Goal: Task Accomplishment & Management: Complete application form

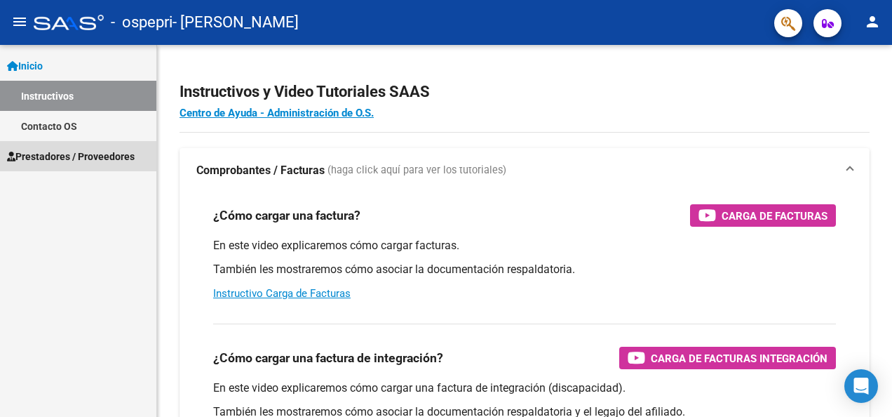
click at [93, 152] on span "Prestadores / Proveedores" at bounding box center [71, 156] width 128 height 15
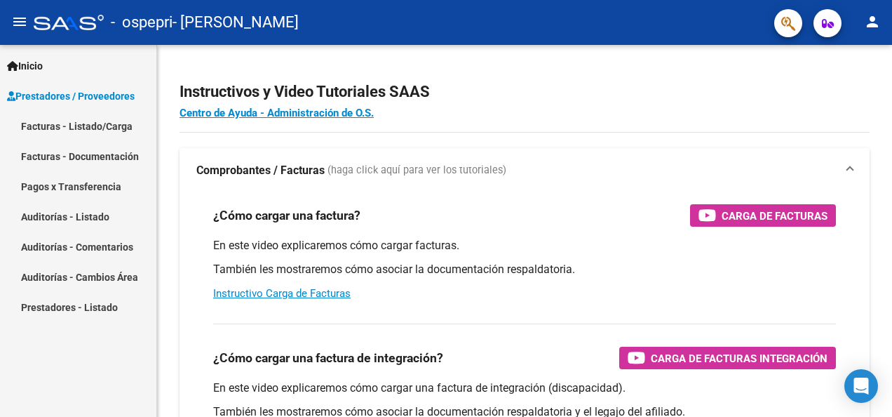
click at [95, 121] on link "Facturas - Listado/Carga" at bounding box center [78, 126] width 156 height 30
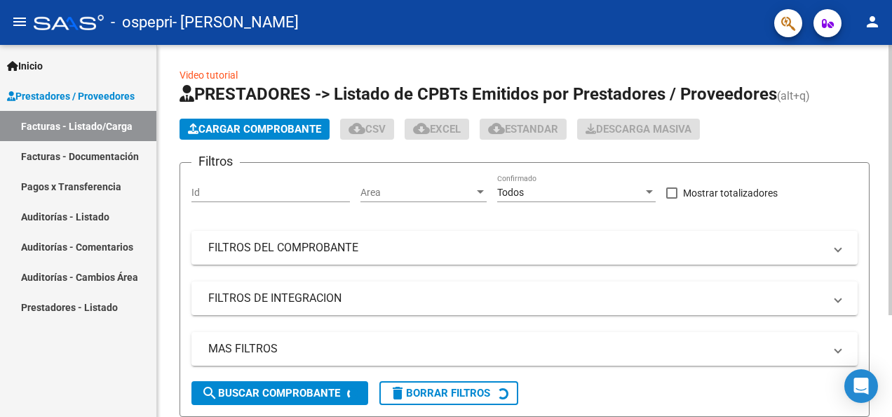
click at [241, 128] on span "Cargar Comprobante" at bounding box center [254, 129] width 133 height 13
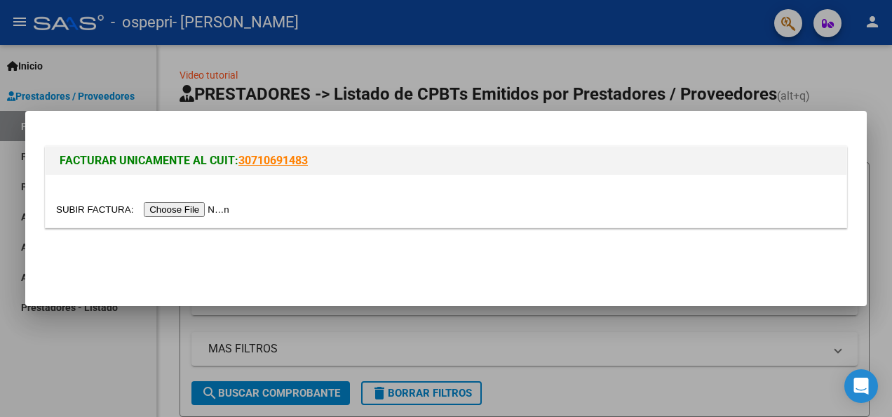
click at [63, 371] on div at bounding box center [446, 208] width 892 height 417
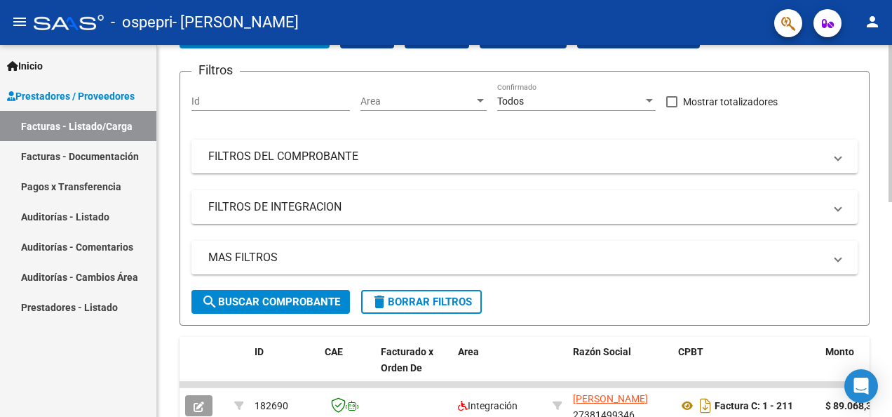
scroll to position [94, 0]
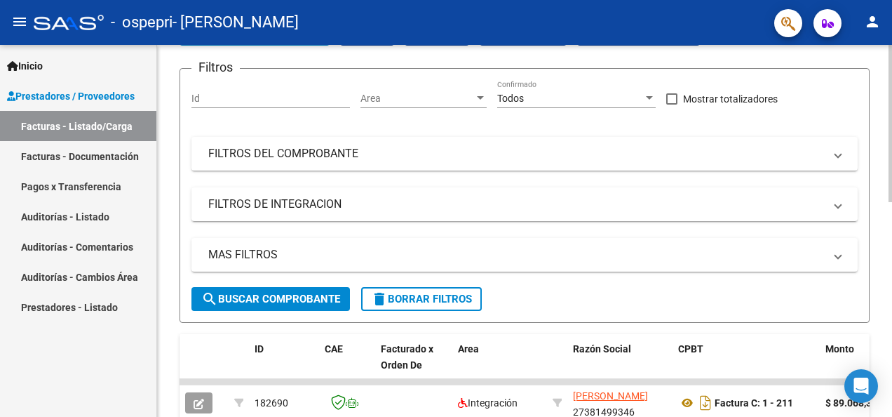
click at [892, 129] on html "menu - ospepri - [PERSON_NAME] person Inicio Instructivos Contacto OS Prestador…" at bounding box center [446, 208] width 892 height 417
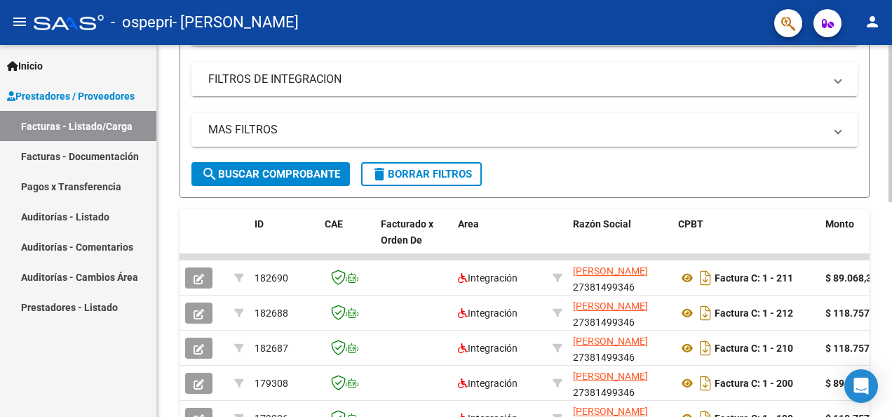
click at [892, 180] on html "menu - ospepri - [PERSON_NAME] person Inicio Instructivos Contacto OS Prestador…" at bounding box center [446, 208] width 892 height 417
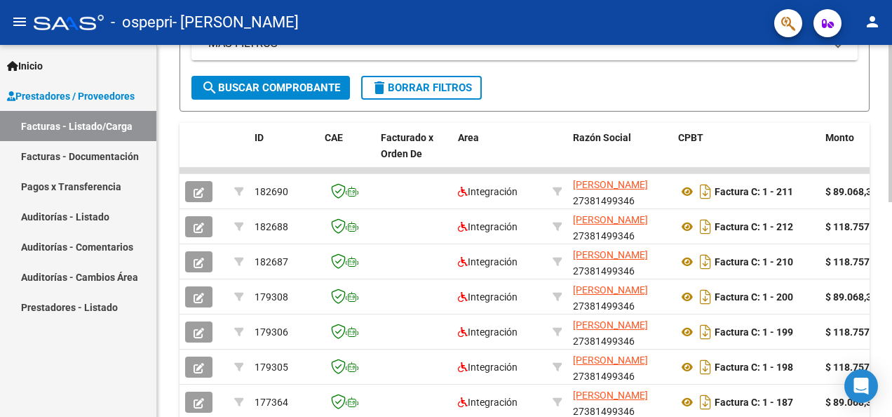
click at [892, 217] on html "menu - ospepri - [PERSON_NAME] person Inicio Instructivos Contacto OS Prestador…" at bounding box center [446, 208] width 892 height 417
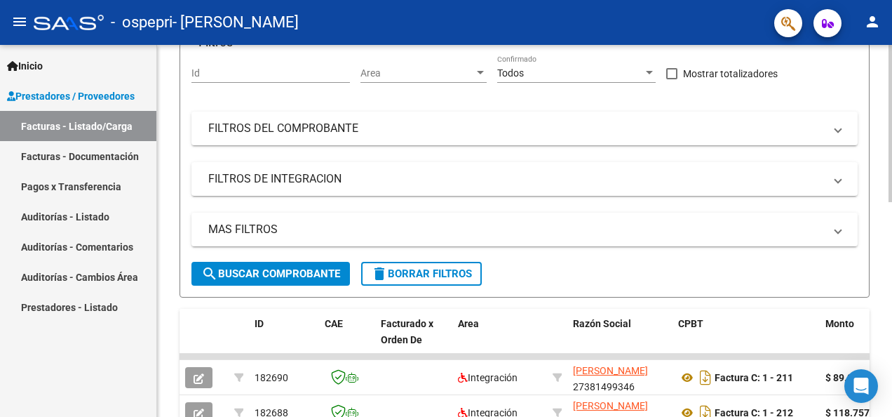
click at [892, 105] on html "menu - ospepri - [PERSON_NAME] person Inicio Instructivos Contacto OS Prestador…" at bounding box center [446, 208] width 892 height 417
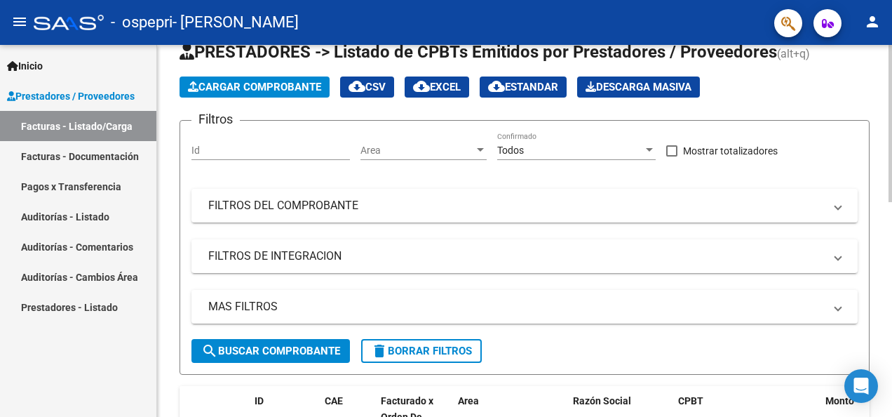
click at [313, 85] on span "Cargar Comprobante" at bounding box center [254, 87] width 133 height 13
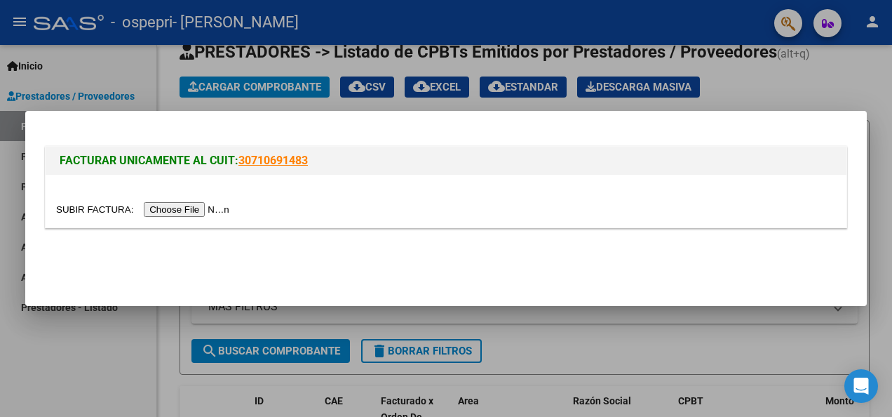
click at [185, 210] on input "file" at bounding box center [144, 209] width 177 height 15
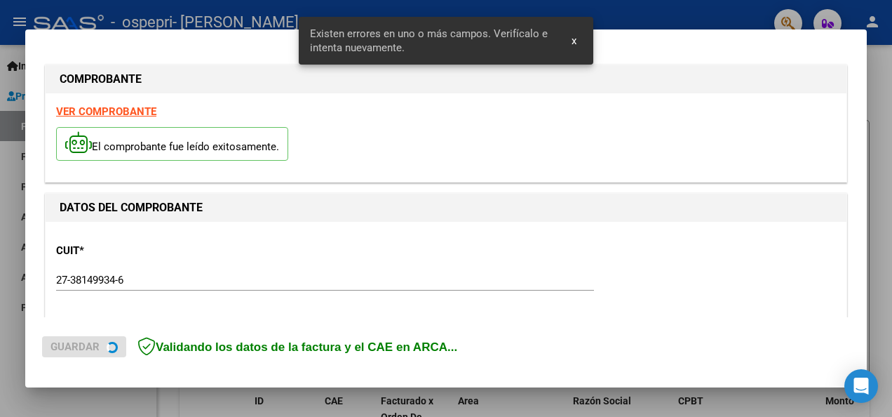
scroll to position [351, 0]
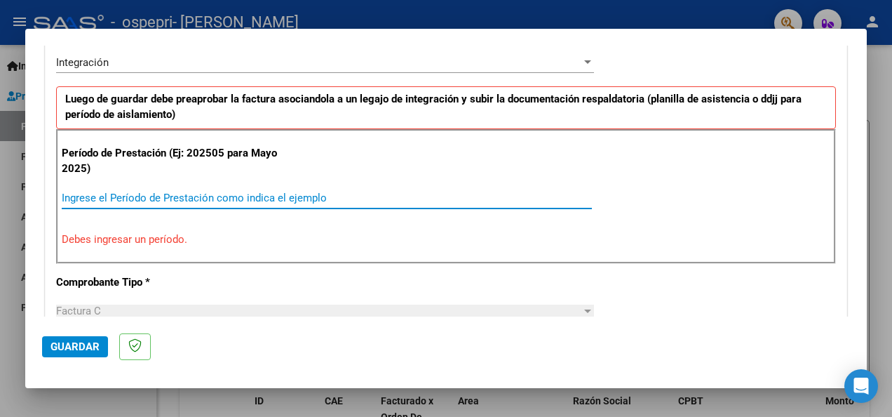
click at [119, 199] on input "Ingrese el Período de Prestación como indica el ejemplo" at bounding box center [327, 197] width 530 height 13
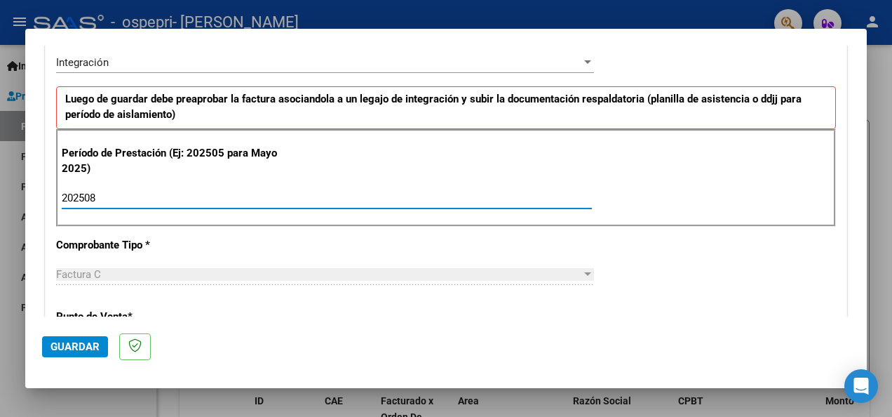
type input "202508"
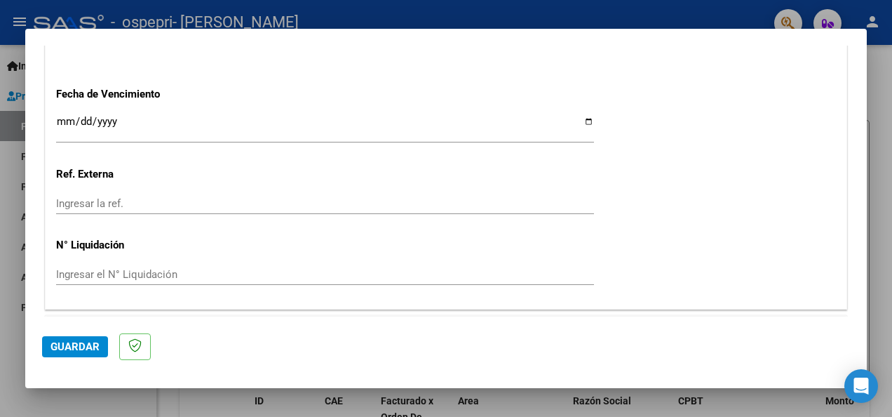
scroll to position [1002, 0]
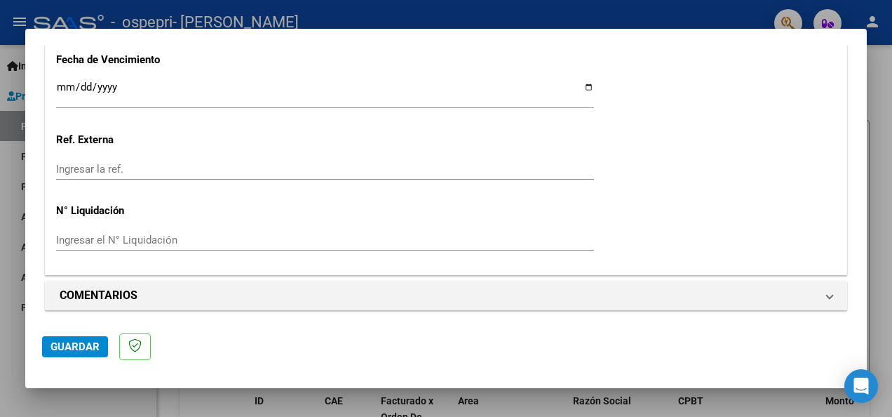
click at [89, 341] on span "Guardar" at bounding box center [75, 346] width 49 height 13
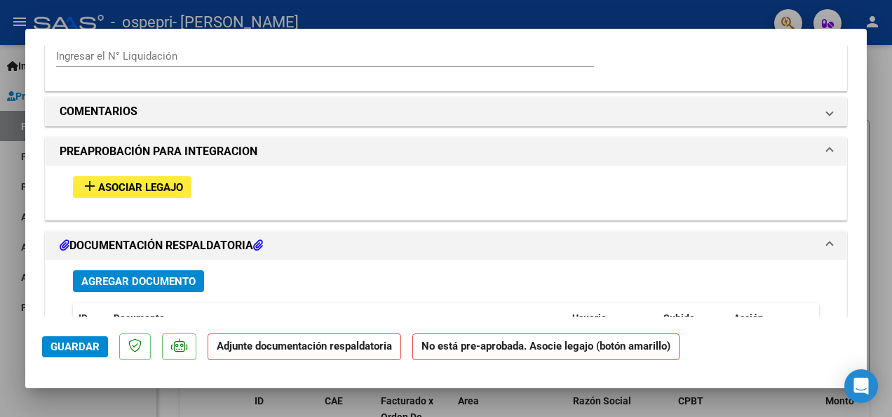
scroll to position [1197, 0]
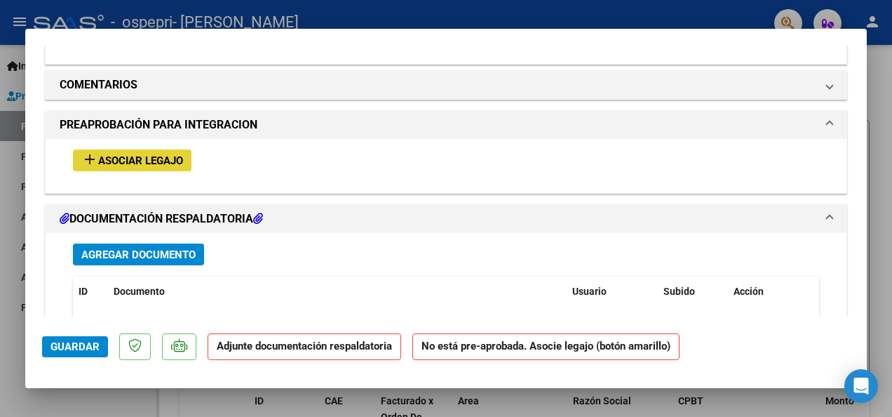
click at [170, 161] on span "Asociar Legajo" at bounding box center [140, 160] width 85 height 13
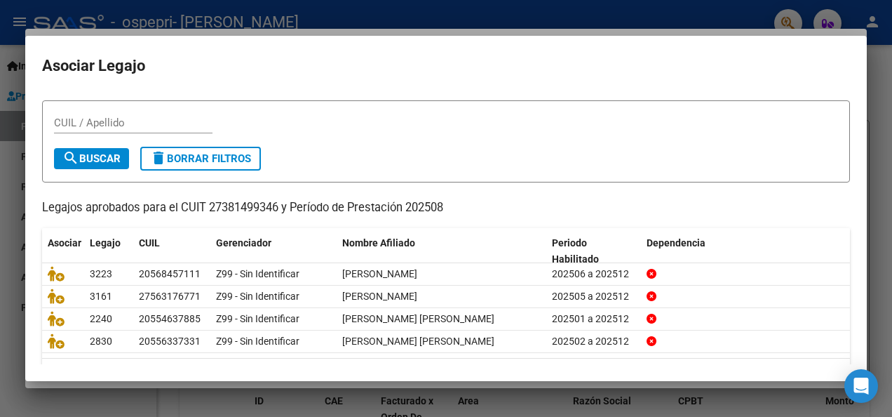
scroll to position [65, 0]
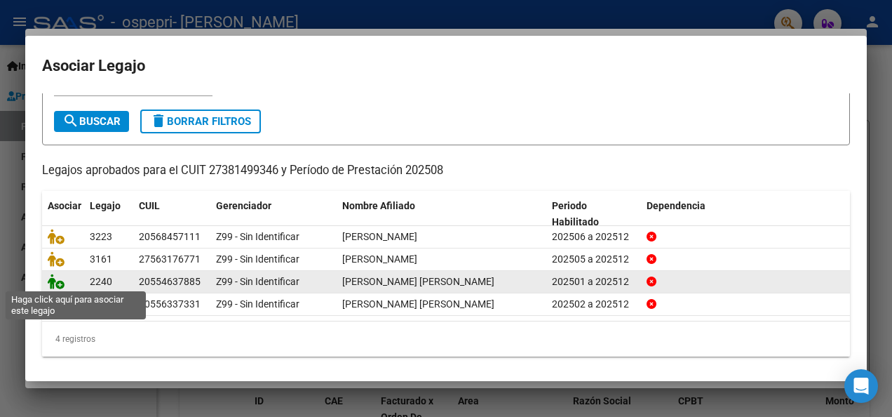
click at [60, 280] on icon at bounding box center [56, 281] width 17 height 15
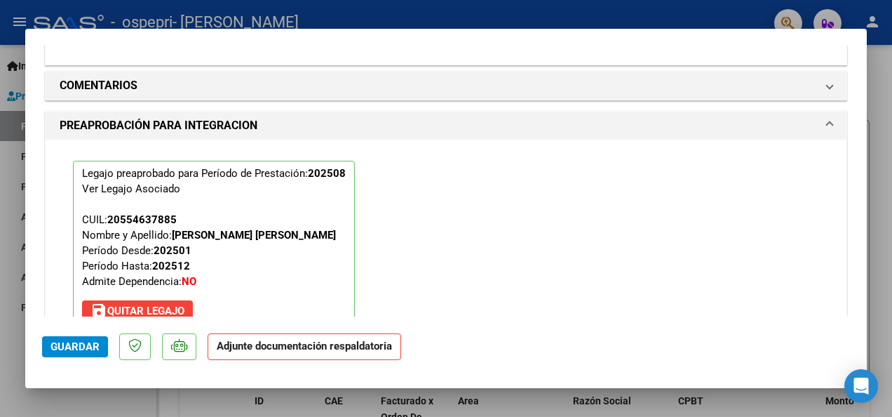
scroll to position [1451, 0]
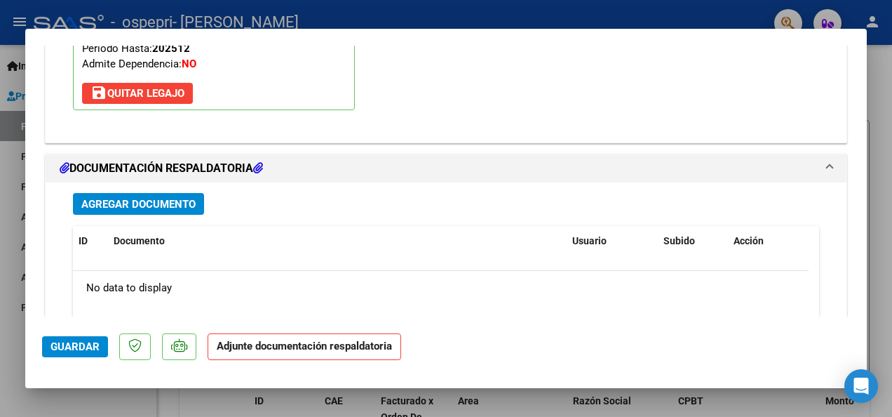
click at [191, 199] on span "Agregar Documento" at bounding box center [138, 204] width 114 height 13
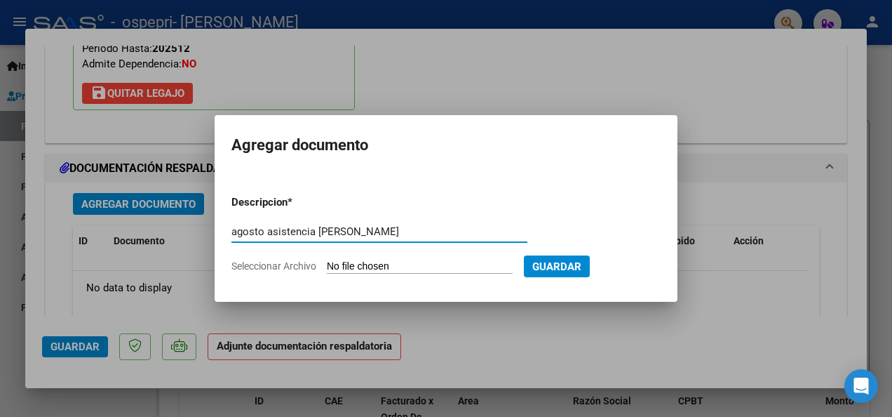
type input "agosto asistencia [PERSON_NAME]"
click at [343, 268] on input "Seleccionar Archivo" at bounding box center [420, 266] width 186 height 13
type input "C:\fakepath\asistencia [PERSON_NAME][DATE] psp.pdf"
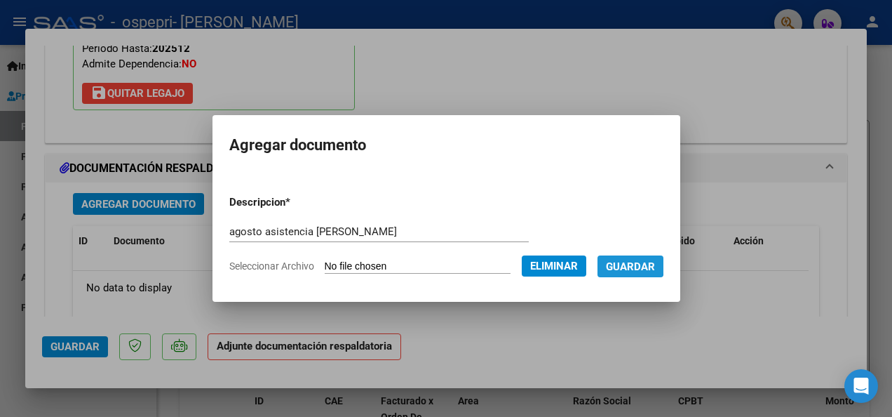
click at [645, 260] on span "Guardar" at bounding box center [630, 266] width 49 height 13
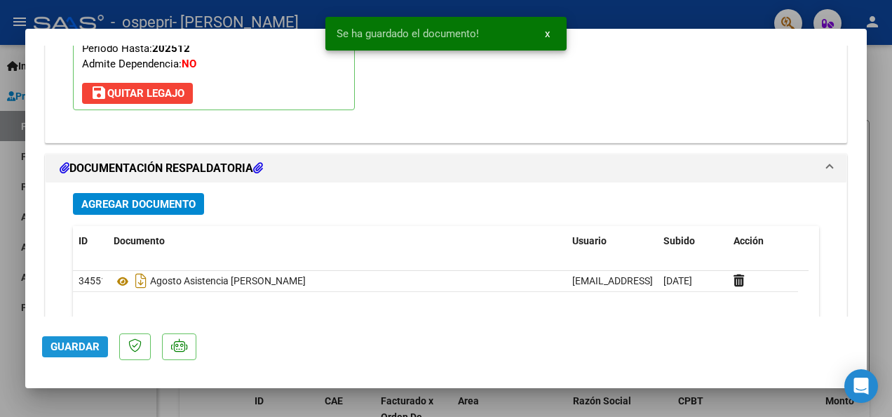
click at [88, 349] on span "Guardar" at bounding box center [75, 346] width 49 height 13
click at [878, 105] on div at bounding box center [446, 208] width 892 height 417
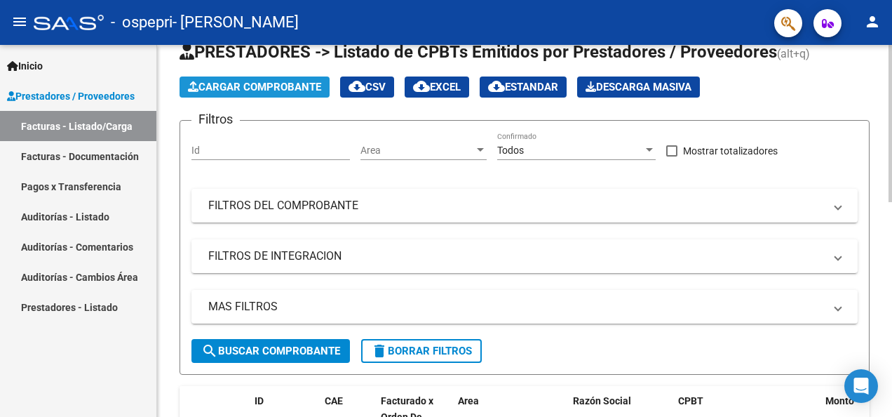
click at [274, 81] on span "Cargar Comprobante" at bounding box center [254, 87] width 133 height 13
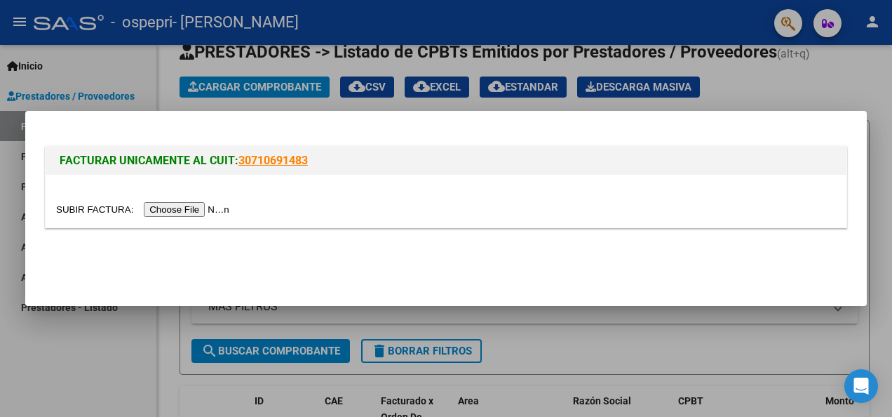
click at [188, 206] on input "file" at bounding box center [144, 209] width 177 height 15
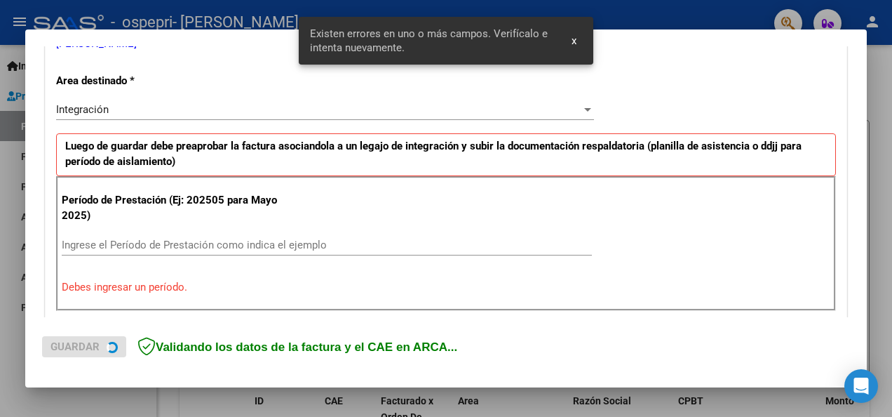
scroll to position [351, 0]
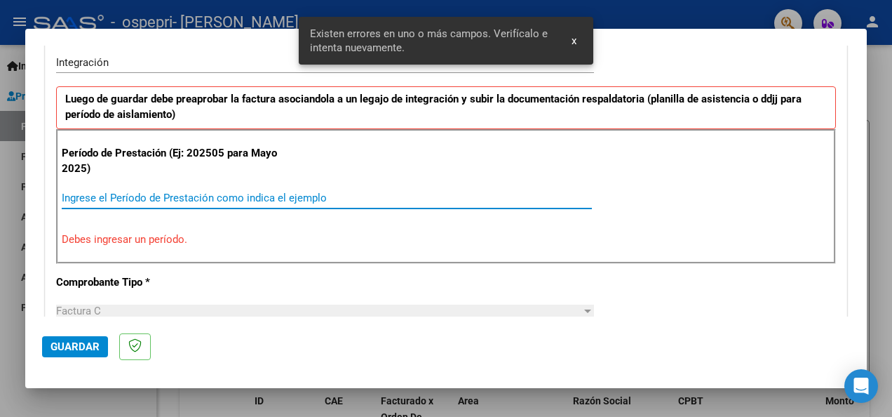
click at [188, 198] on input "Ingrese el Período de Prestación como indica el ejemplo" at bounding box center [327, 197] width 530 height 13
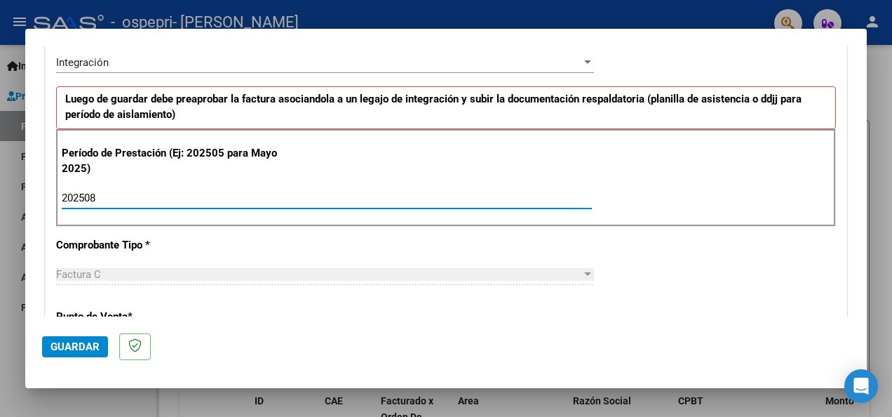
type input "202508"
click at [87, 344] on span "Guardar" at bounding box center [75, 346] width 49 height 13
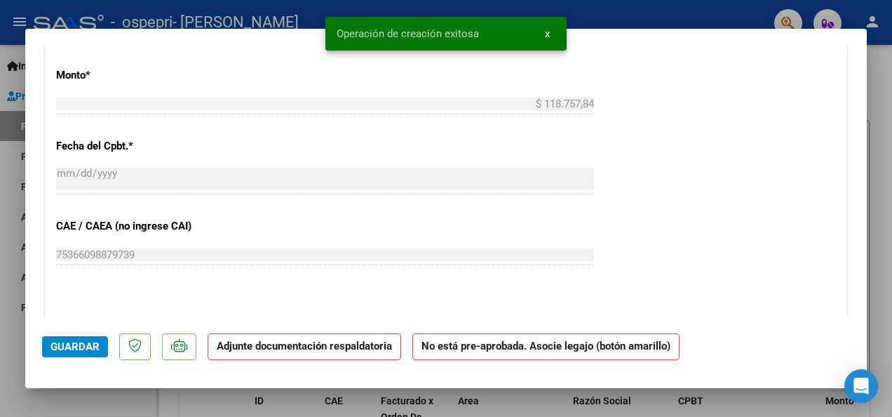
scroll to position [728, 0]
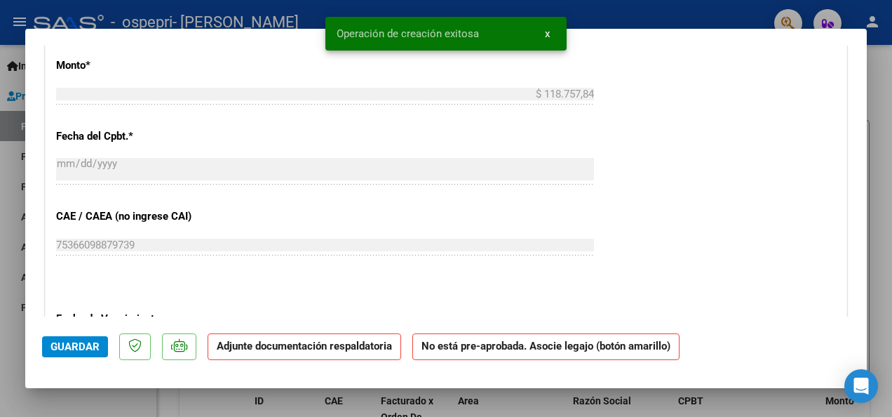
click at [870, 195] on div at bounding box center [446, 208] width 892 height 417
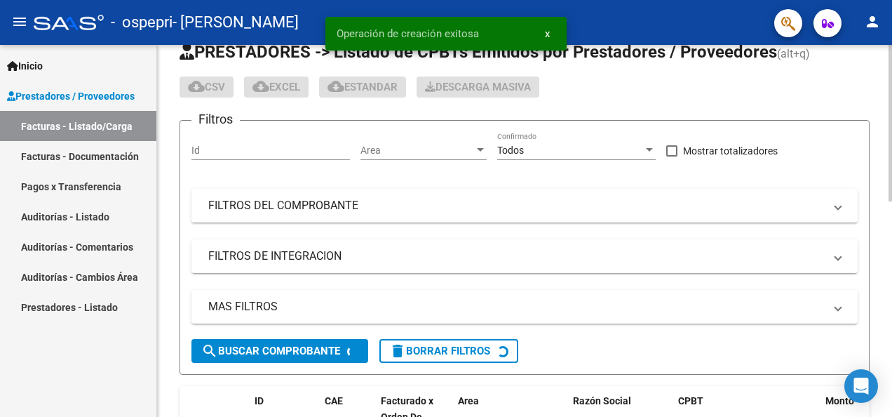
drag, startPoint x: 870, startPoint y: 195, endPoint x: 870, endPoint y: 218, distance: 23.2
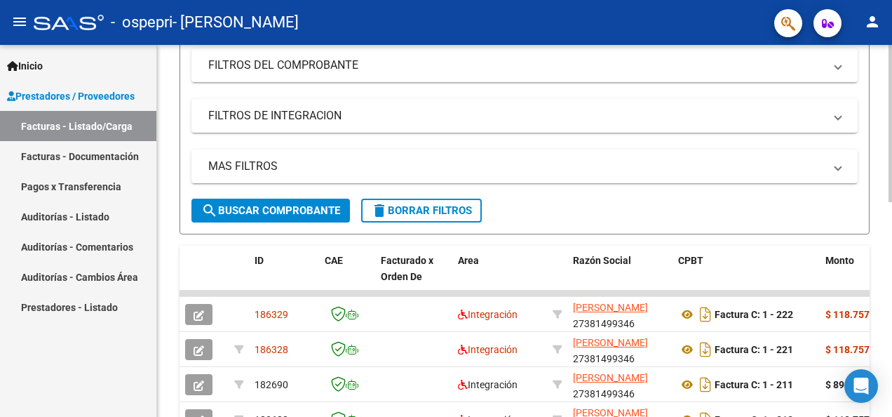
scroll to position [187, 0]
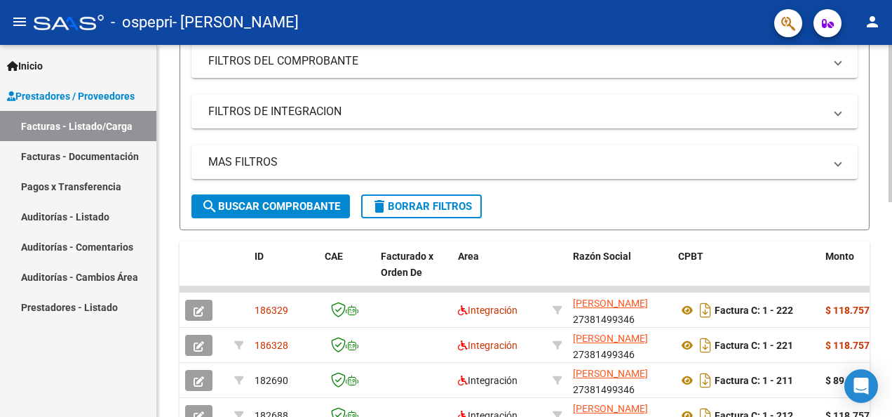
click at [892, 222] on html "menu - ospepri - [PERSON_NAME] person Inicio Instructivos Contacto OS Prestador…" at bounding box center [446, 208] width 892 height 417
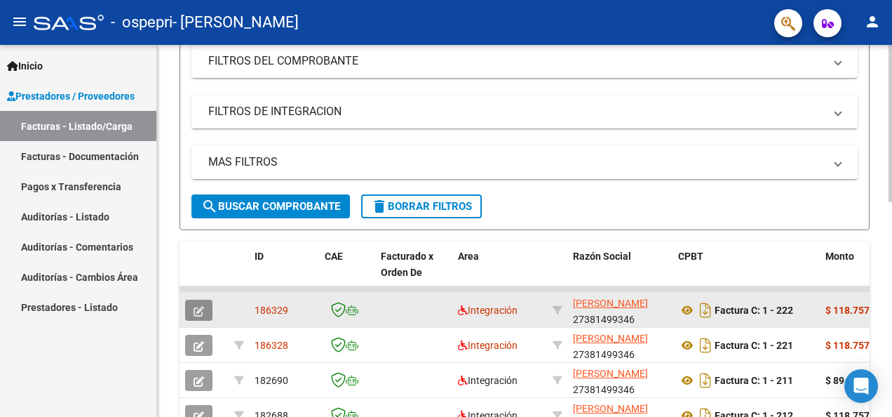
click at [205, 313] on button "button" at bounding box center [198, 310] width 27 height 21
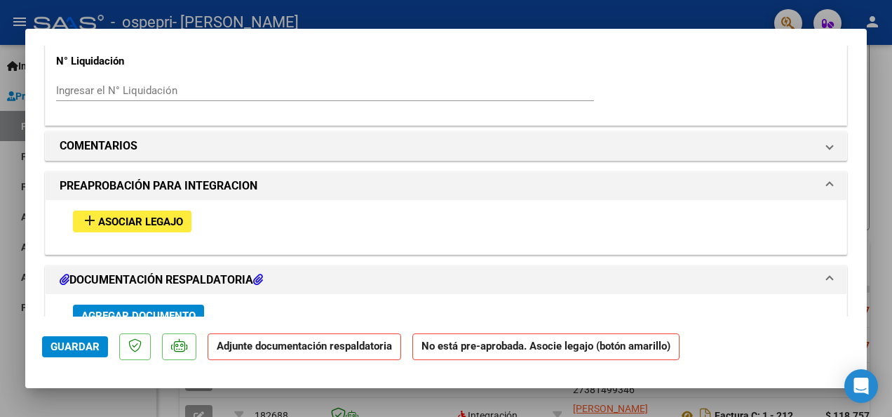
scroll to position [1100, 0]
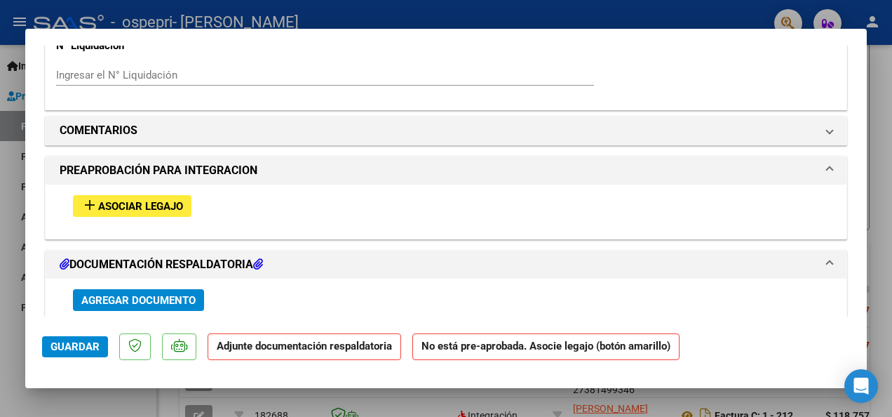
click at [187, 206] on button "add Asociar Legajo" at bounding box center [132, 206] width 119 height 22
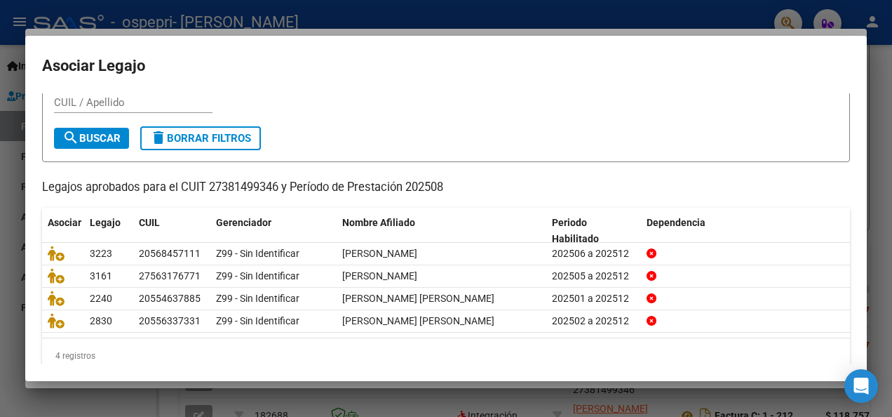
scroll to position [65, 0]
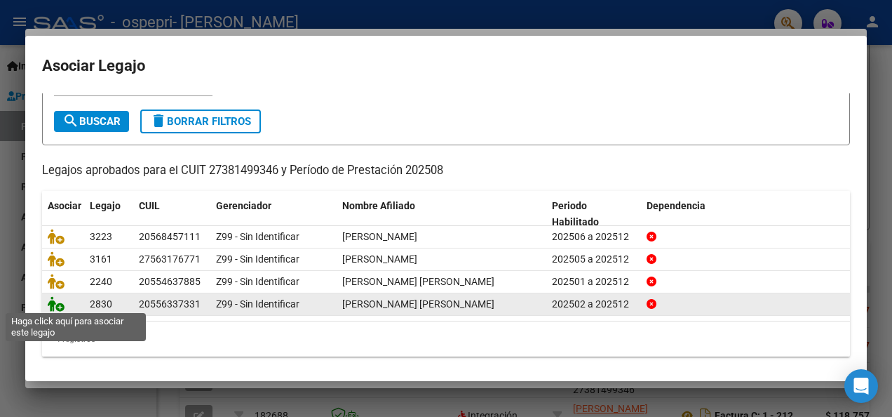
click at [60, 306] on icon at bounding box center [56, 303] width 17 height 15
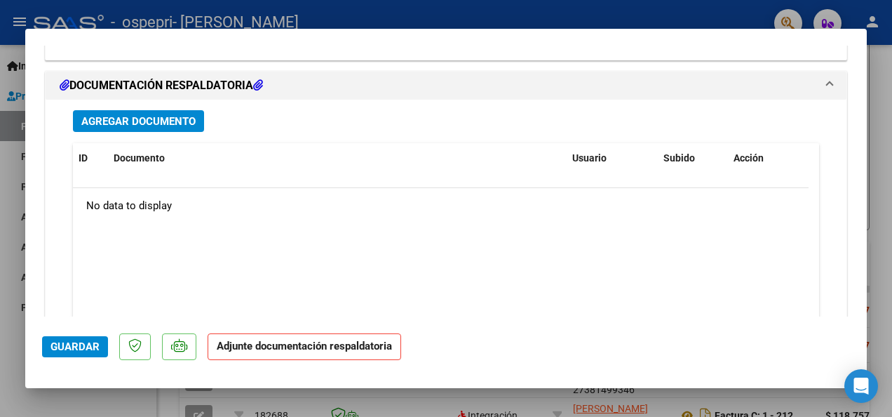
scroll to position [1486, 0]
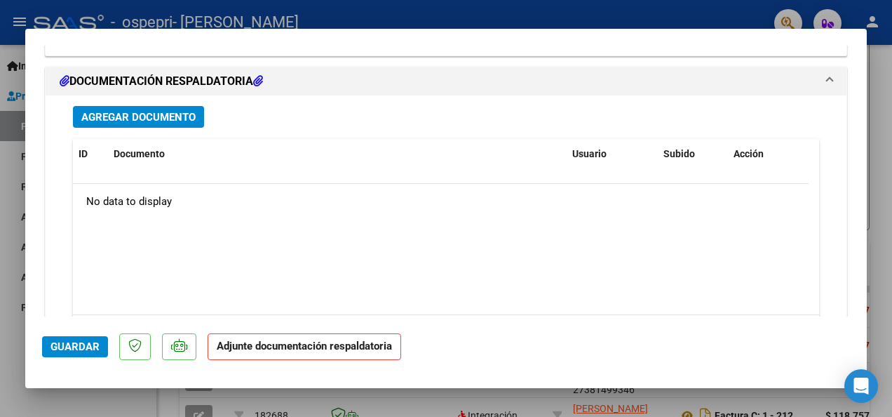
click at [186, 111] on span "Agregar Documento" at bounding box center [138, 117] width 114 height 13
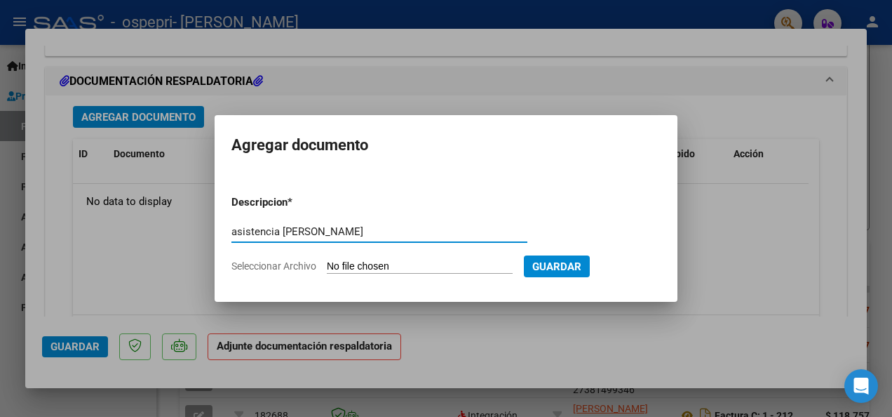
type input "asistencia [PERSON_NAME]"
click at [411, 269] on input "Seleccionar Archivo" at bounding box center [420, 266] width 186 height 13
type input "C:\fakepath\asistencia [PERSON_NAME] psp.pdf"
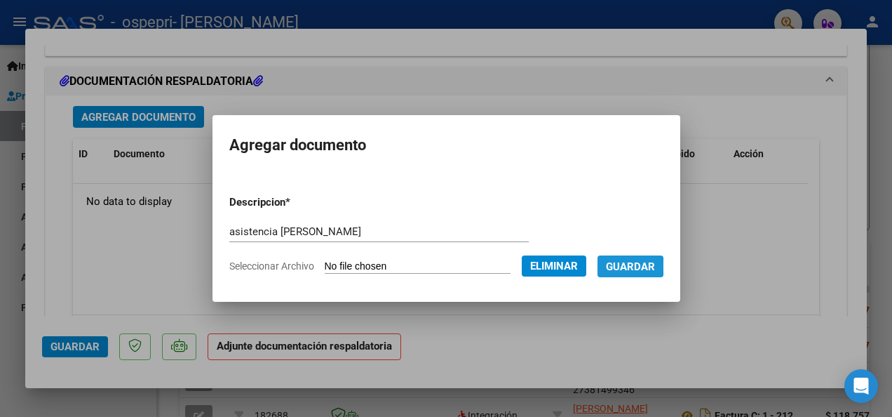
click at [640, 266] on span "Guardar" at bounding box center [630, 266] width 49 height 13
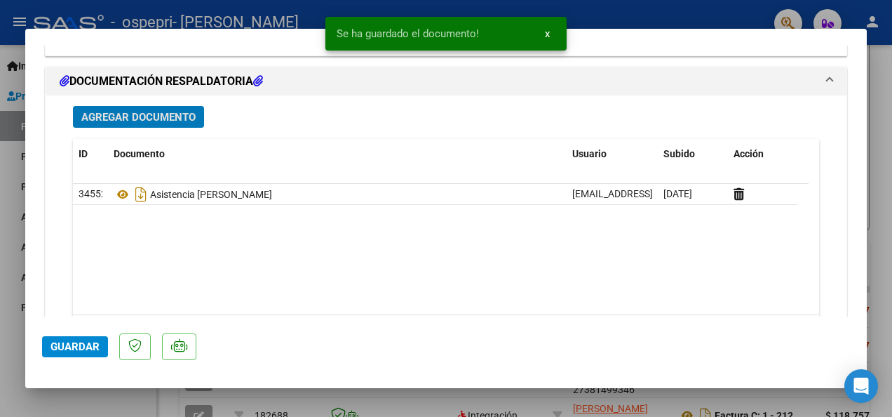
click at [80, 347] on span "Guardar" at bounding box center [75, 346] width 49 height 13
click at [873, 144] on div at bounding box center [446, 208] width 892 height 417
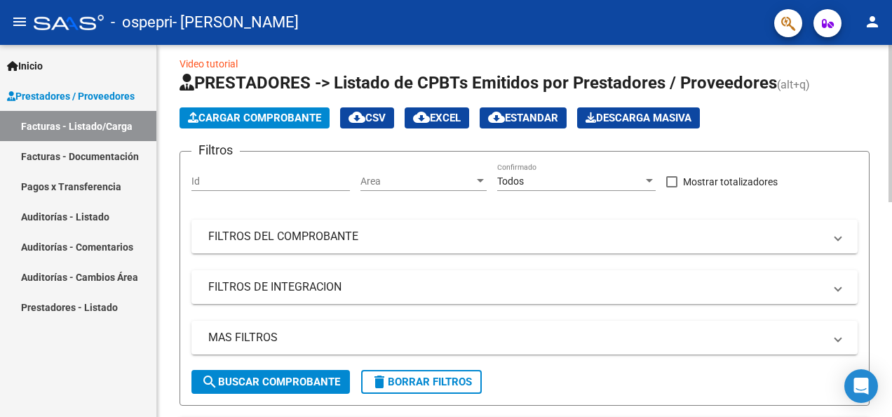
scroll to position [0, 0]
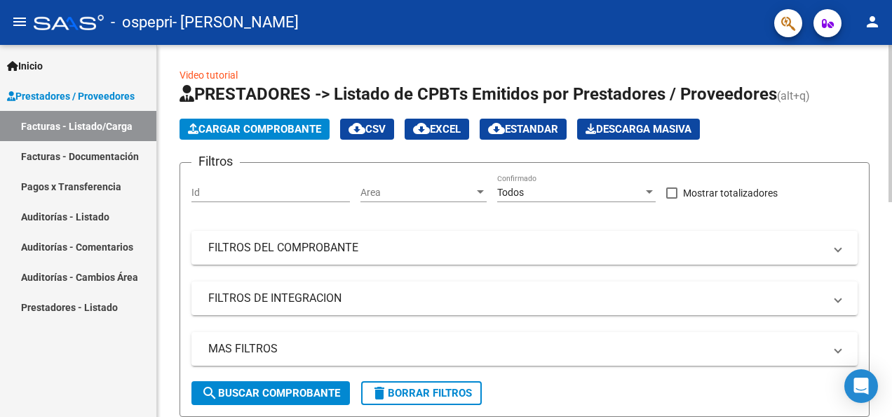
click at [892, 90] on html "menu - ospepri - [PERSON_NAME] person Inicio Instructivos Contacto OS Prestador…" at bounding box center [446, 208] width 892 height 417
click at [309, 129] on span "Cargar Comprobante" at bounding box center [254, 129] width 133 height 13
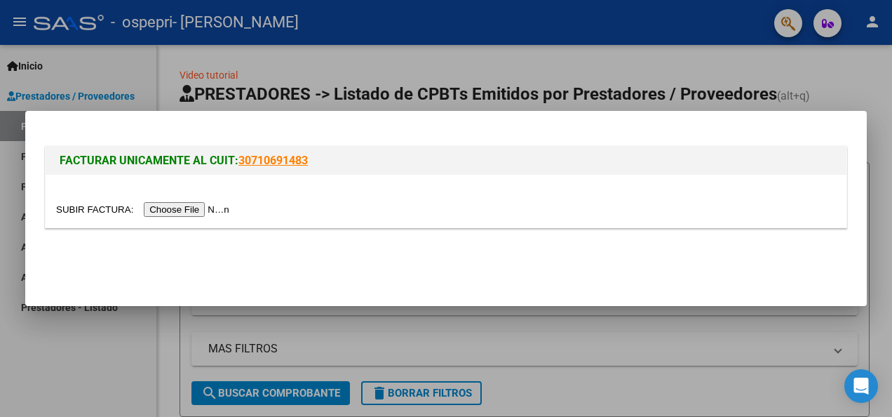
click at [196, 209] on input "file" at bounding box center [144, 209] width 177 height 15
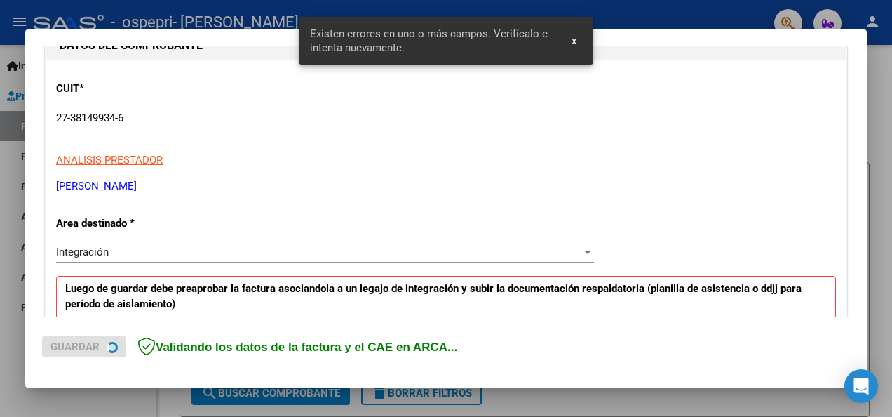
scroll to position [324, 0]
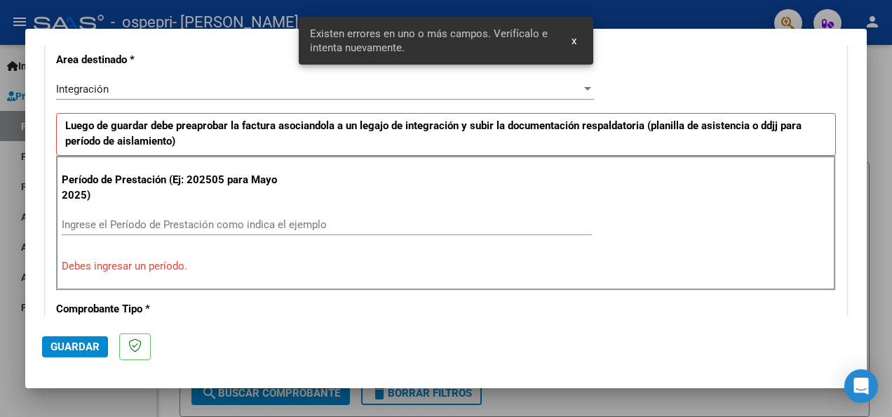
click at [153, 228] on div "Ingrese el Período de Prestación como indica el ejemplo" at bounding box center [327, 224] width 530 height 21
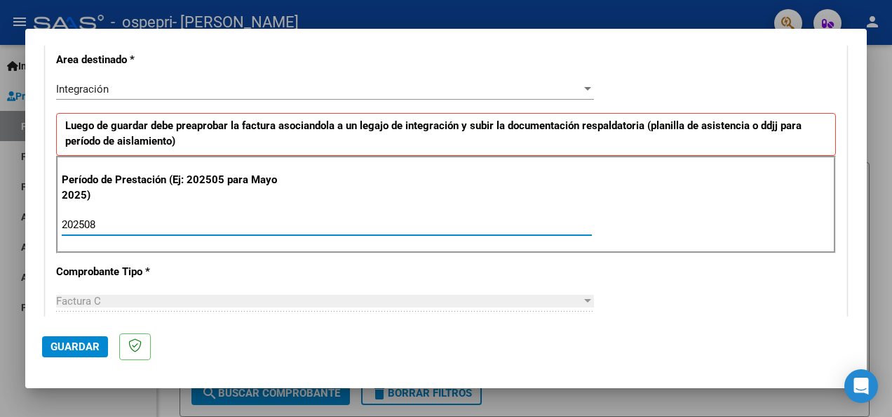
type input "202508"
click at [93, 344] on span "Guardar" at bounding box center [75, 346] width 49 height 13
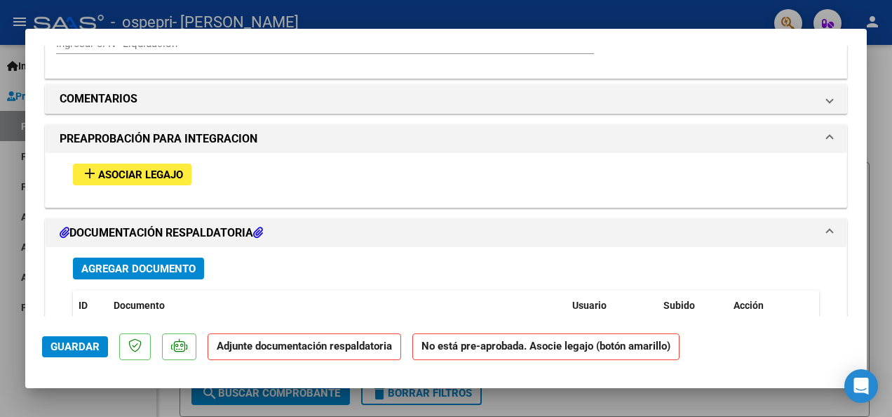
scroll to position [1202, 0]
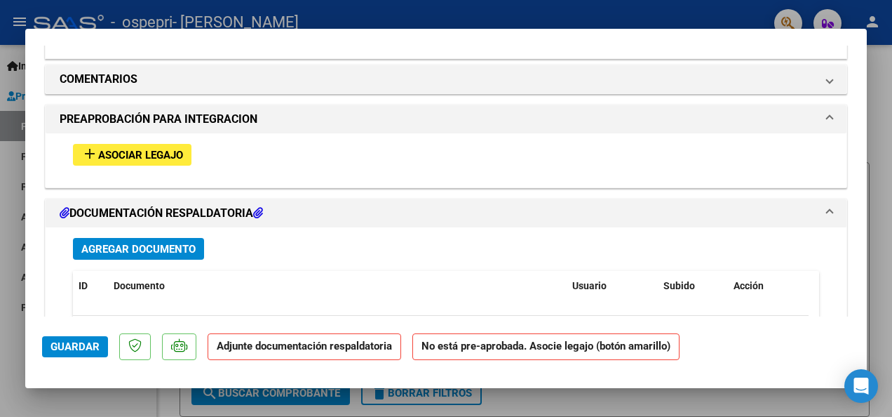
click at [154, 153] on span "Asociar Legajo" at bounding box center [140, 155] width 85 height 13
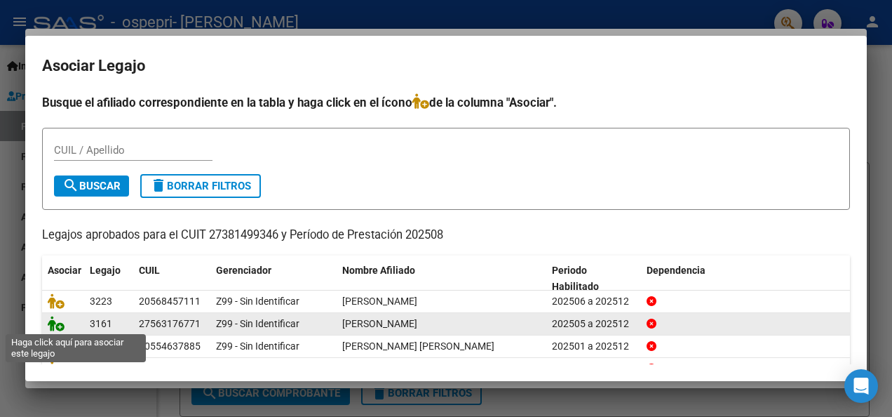
click at [58, 323] on icon at bounding box center [56, 323] width 17 height 15
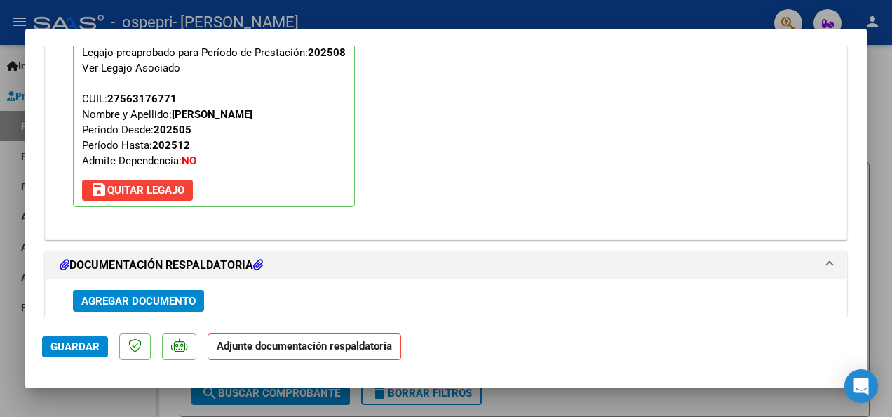
scroll to position [1383, 0]
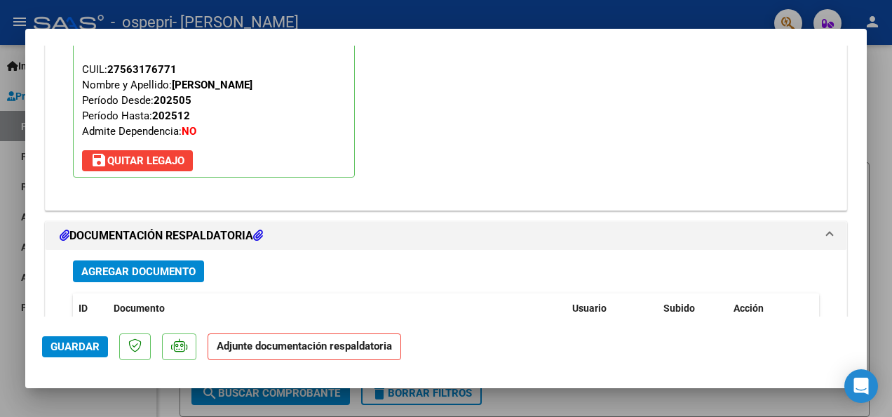
click at [184, 268] on span "Agregar Documento" at bounding box center [138, 271] width 114 height 13
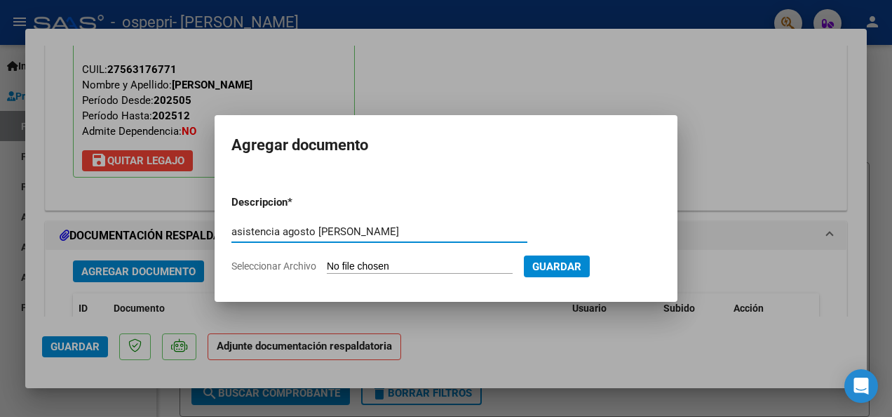
type input "asistencia agosto [PERSON_NAME]"
click at [342, 269] on input "Seleccionar Archivo" at bounding box center [420, 266] width 186 height 13
type input "C:\fakepath\asistencia [PERSON_NAME] psp.pdf"
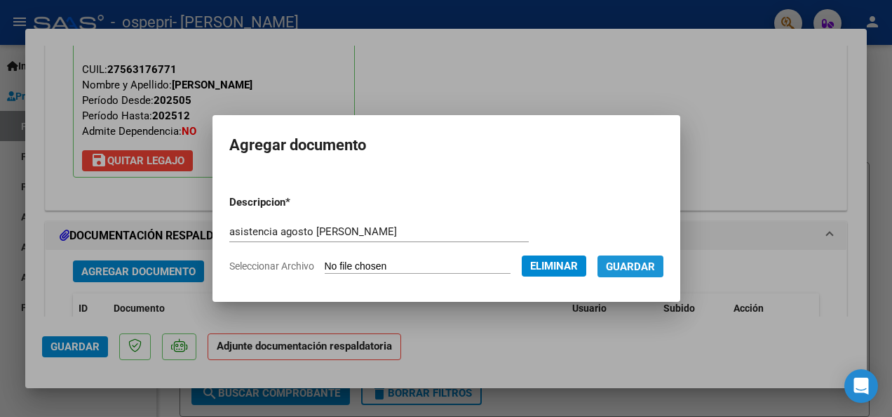
click at [634, 264] on span "Guardar" at bounding box center [630, 266] width 49 height 13
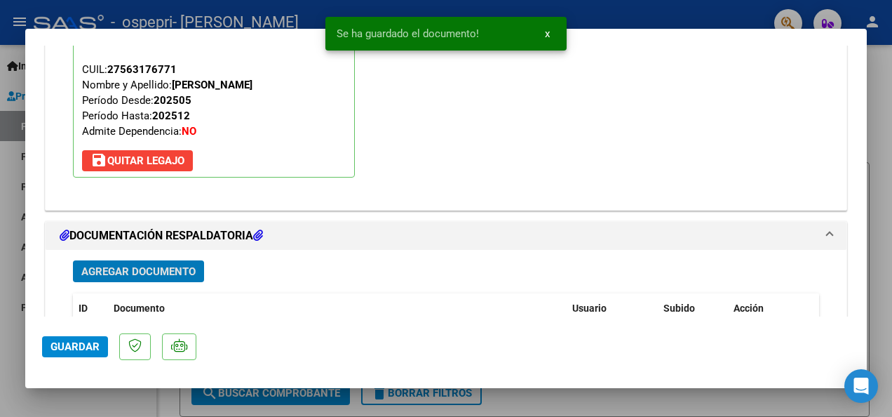
click at [81, 351] on span "Guardar" at bounding box center [75, 346] width 49 height 13
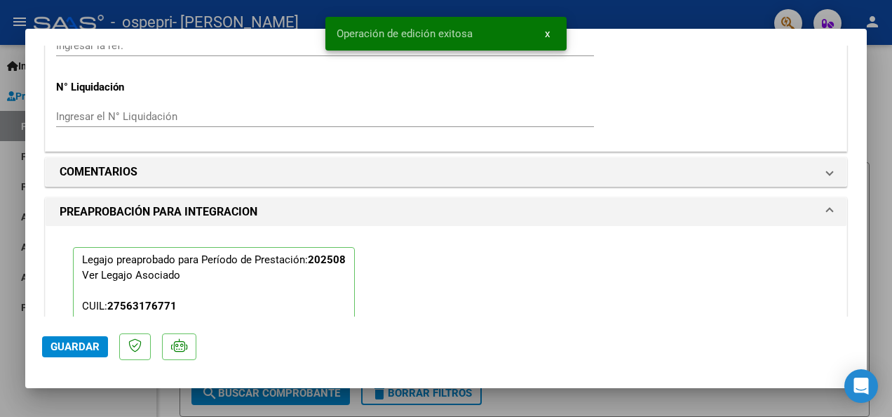
click at [880, 95] on div at bounding box center [446, 208] width 892 height 417
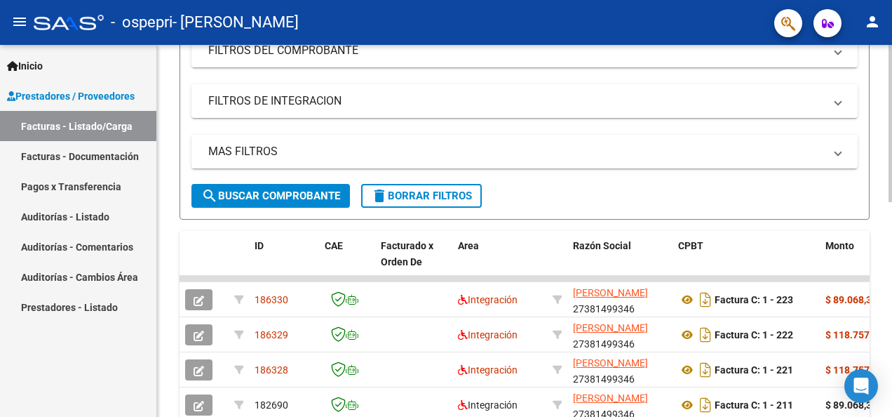
click at [892, 213] on html "menu - ospepri - [PERSON_NAME] person Inicio Instructivos Contacto OS Prestador…" at bounding box center [446, 208] width 892 height 417
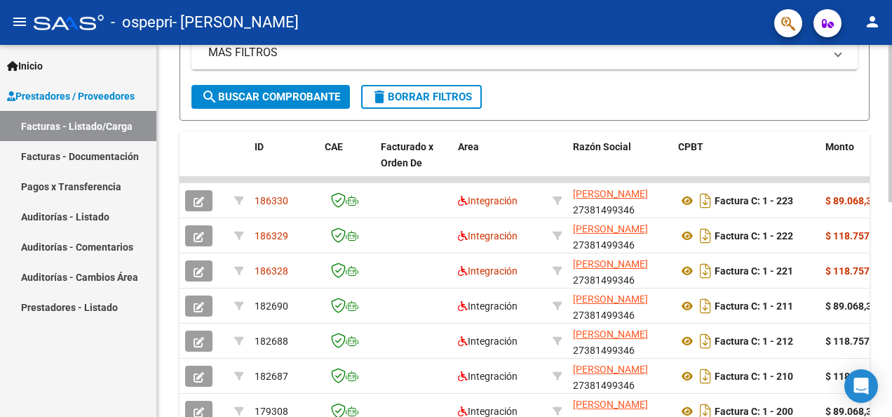
click at [892, 292] on html "menu - ospepri - [PERSON_NAME] person Inicio Instructivos Contacto OS Prestador…" at bounding box center [446, 208] width 892 height 417
